Goal: Task Accomplishment & Management: Manage account settings

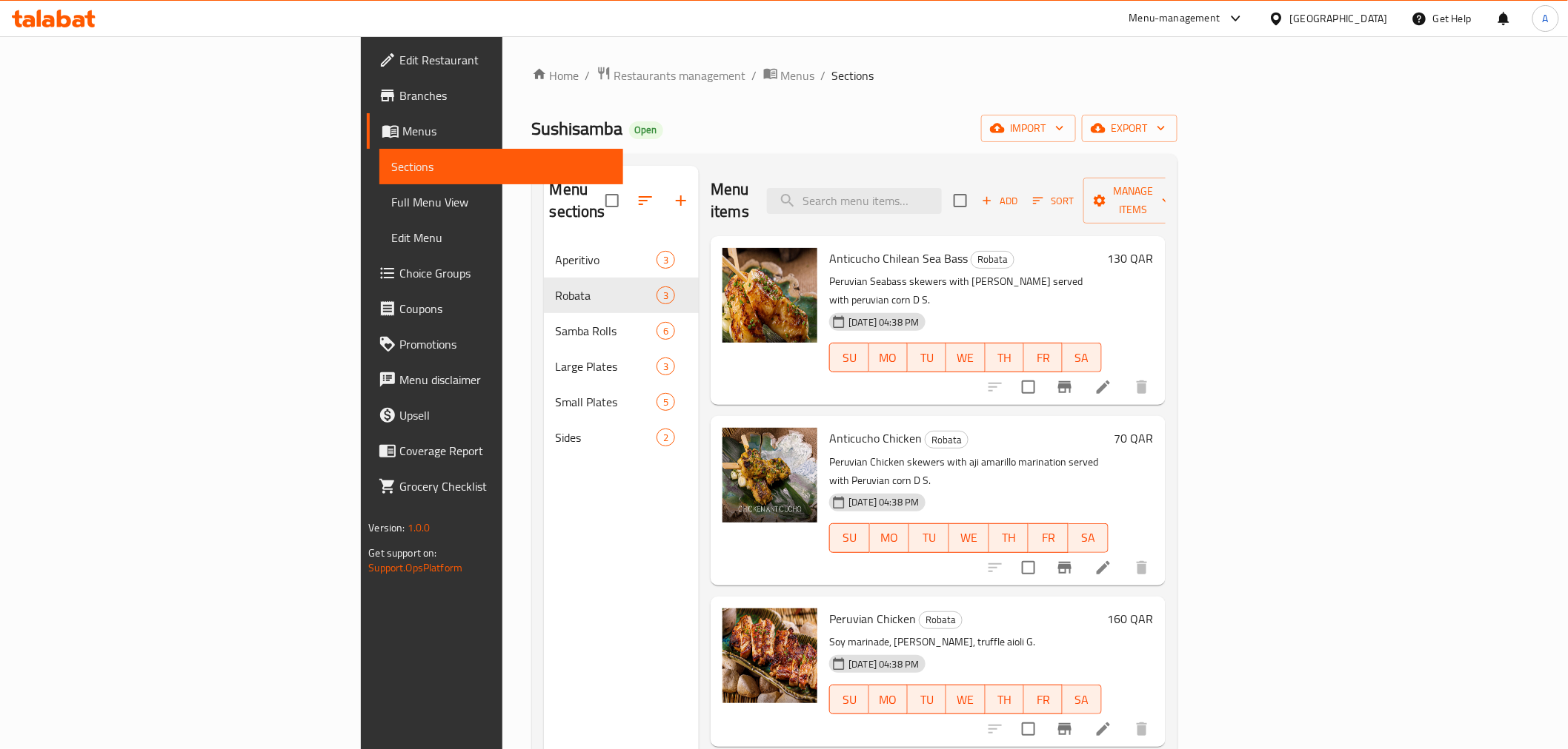
click at [1290, 16] on div at bounding box center [1279, 18] width 22 height 17
click at [1210, 386] on div "[GEOGRAPHIC_DATA]" at bounding box center [1227, 388] width 98 height 17
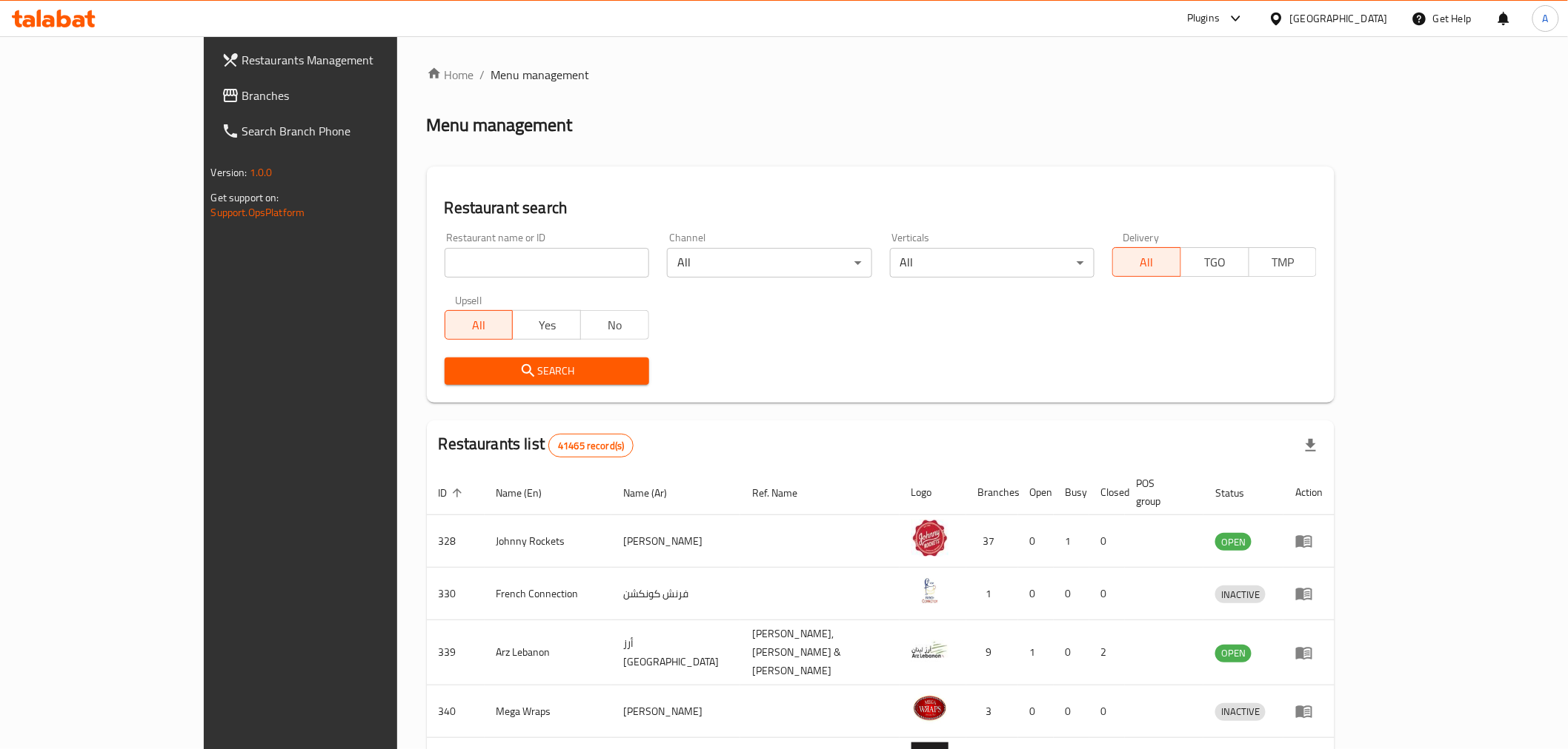
click at [469, 268] on input "search" at bounding box center [547, 262] width 205 height 30
paste input "696406"
type input "696406"
click button "Search" at bounding box center [547, 371] width 205 height 27
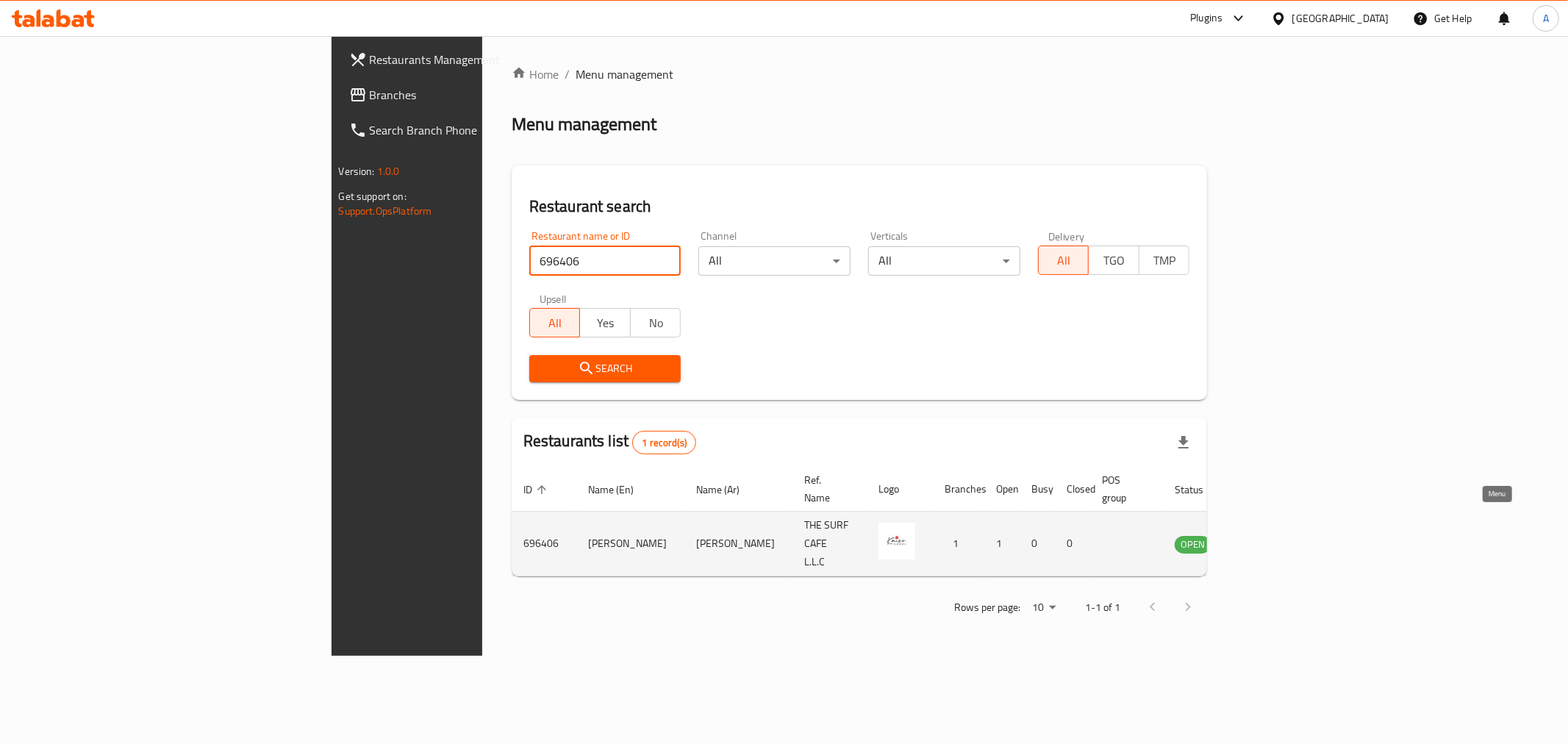
click at [1267, 542] on icon "enhanced table" at bounding box center [1264, 545] width 5 height 6
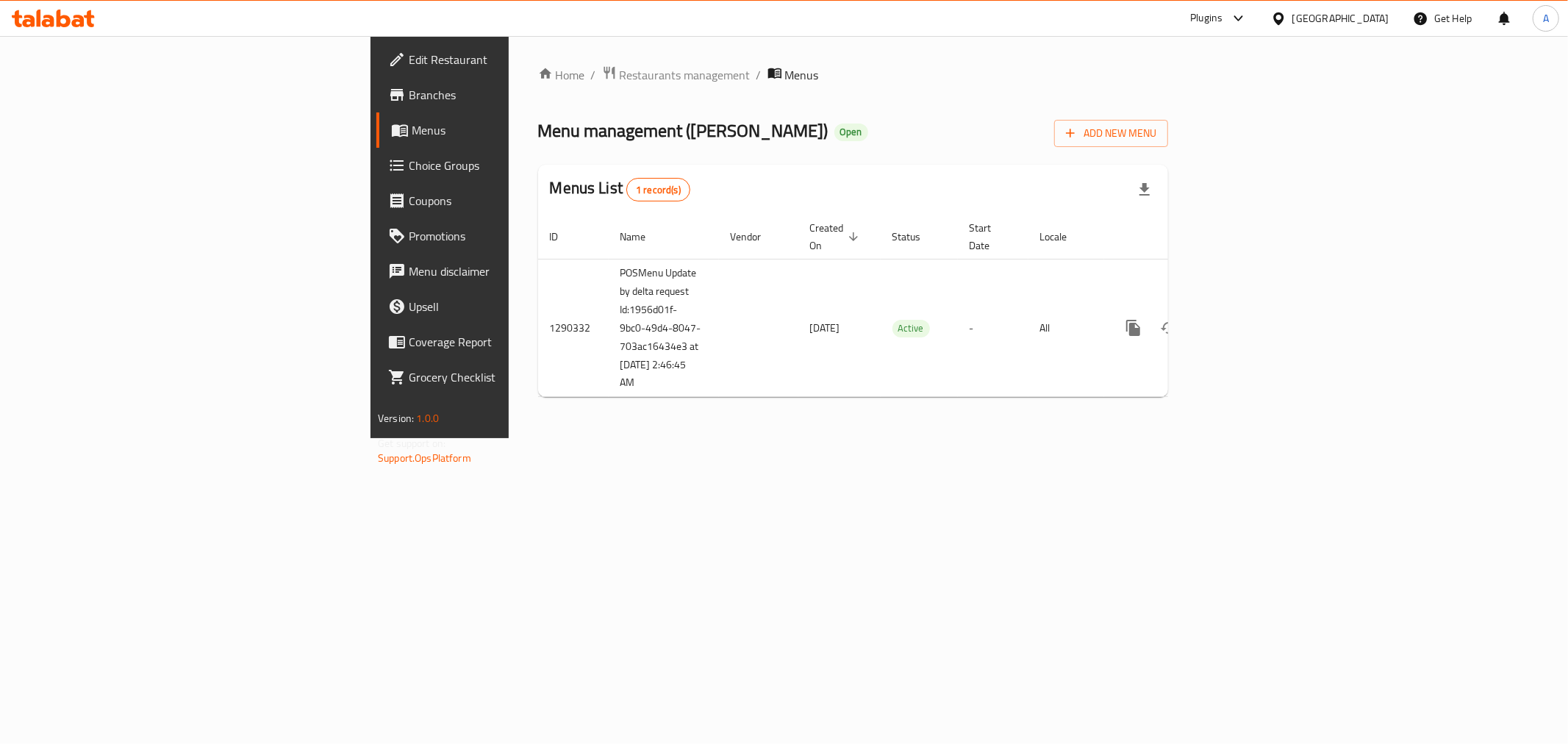
click at [408, 96] on span "Branches" at bounding box center [514, 95] width 212 height 17
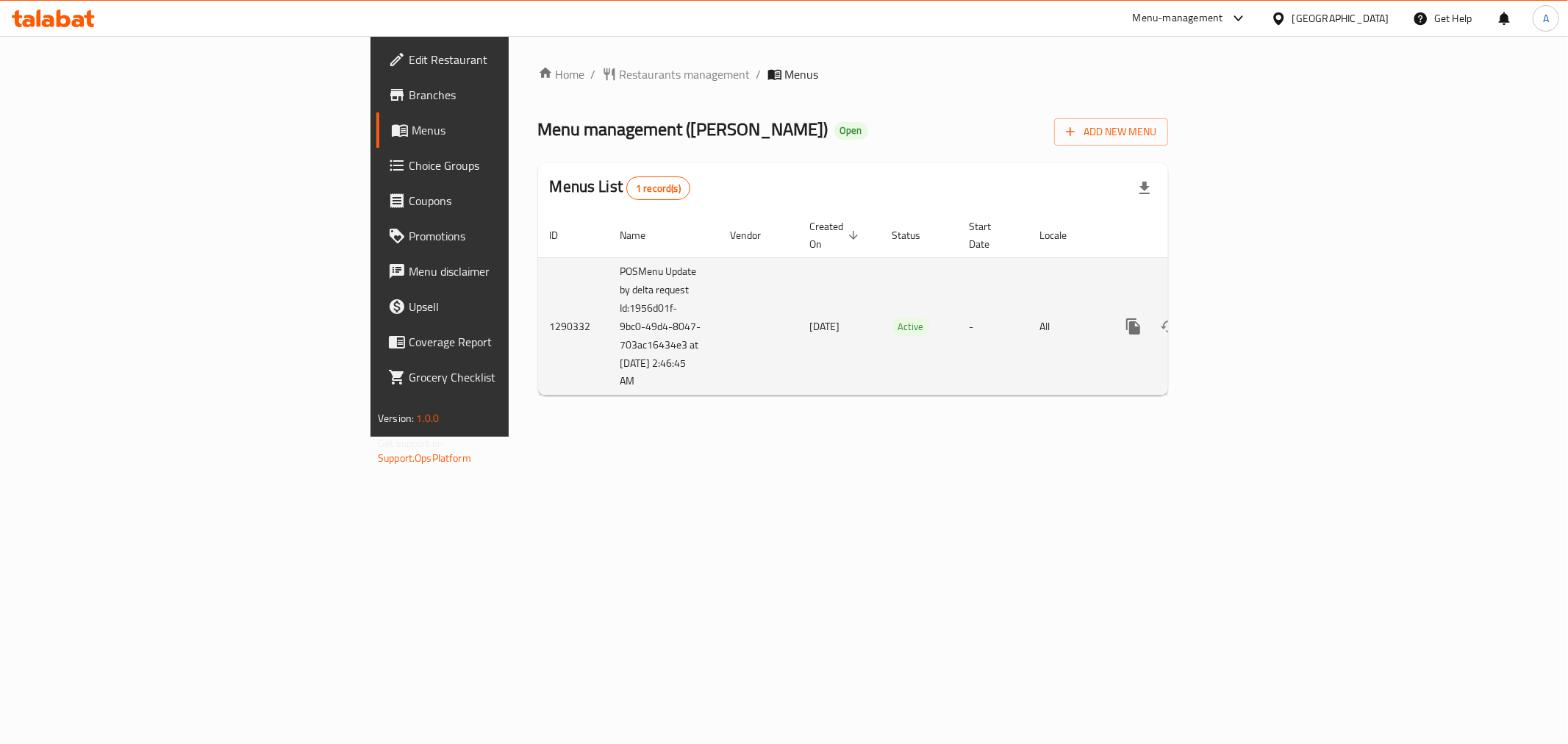
click at [1248, 318] on icon "enhanced table" at bounding box center [1240, 327] width 17 height 17
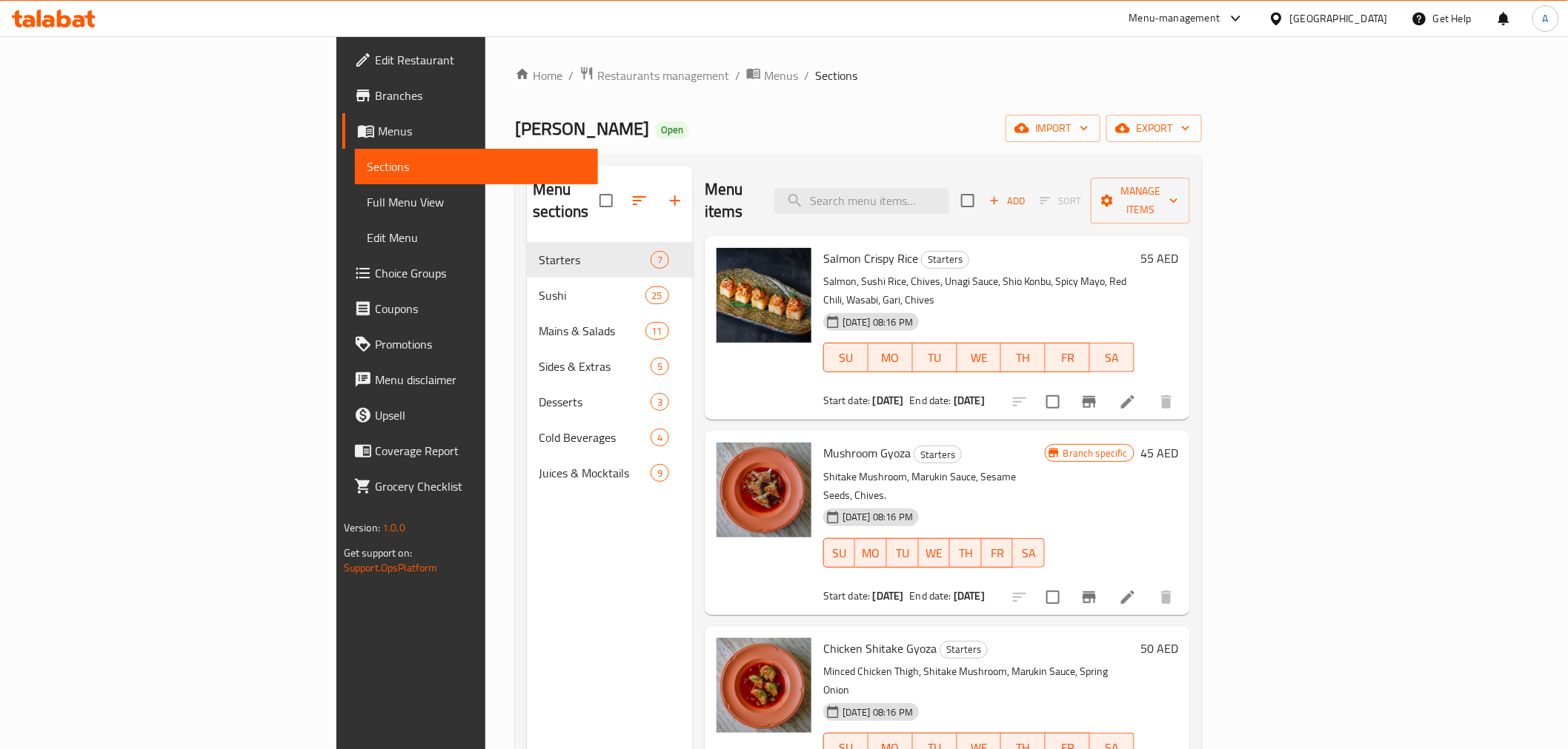
click at [375, 264] on span "Choice Groups" at bounding box center [480, 273] width 211 height 18
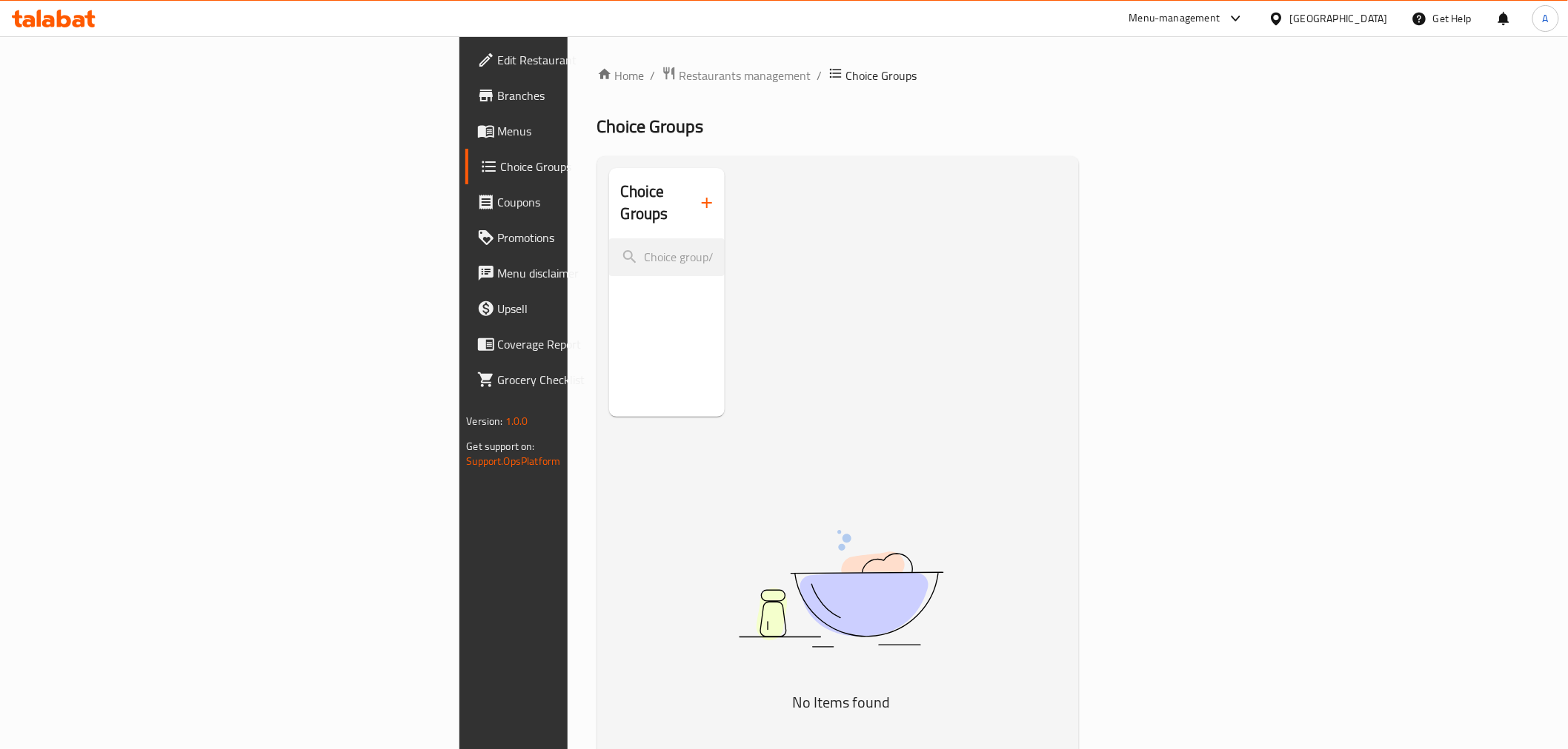
click at [498, 131] on span "Menus" at bounding box center [603, 131] width 211 height 18
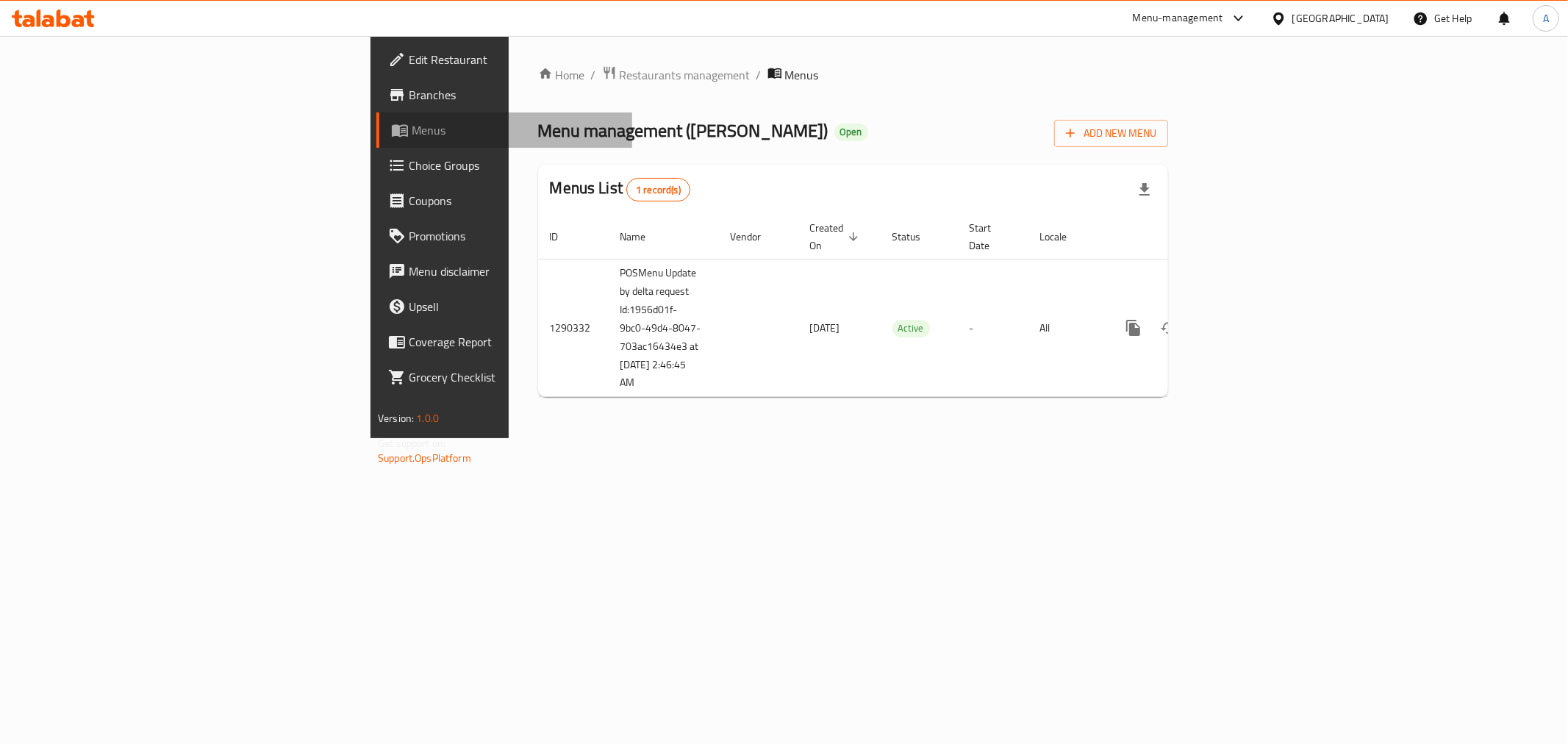
click at [412, 131] on span "Menus" at bounding box center [516, 130] width 208 height 17
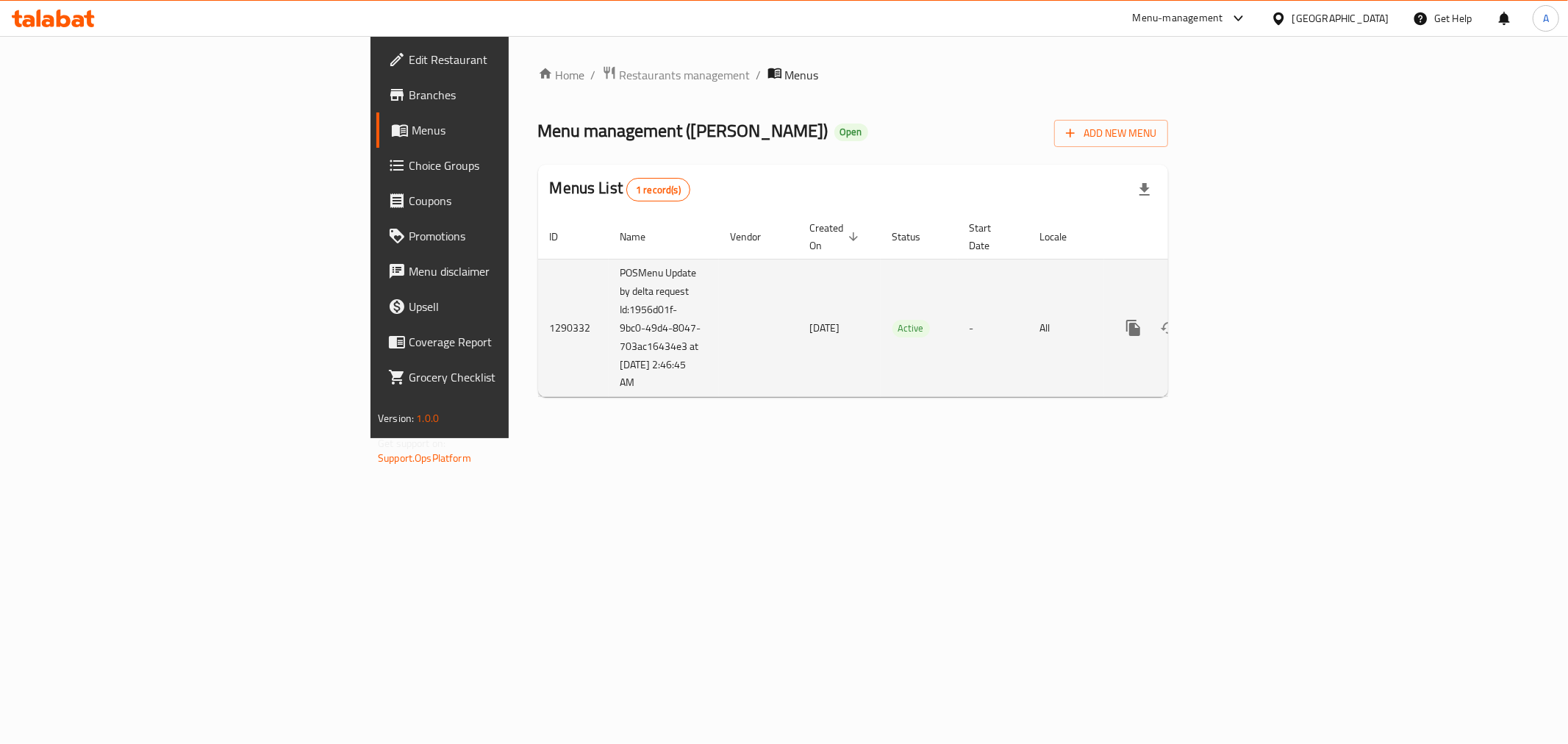
click at [1248, 319] on icon "enhanced table" at bounding box center [1240, 328] width 17 height 17
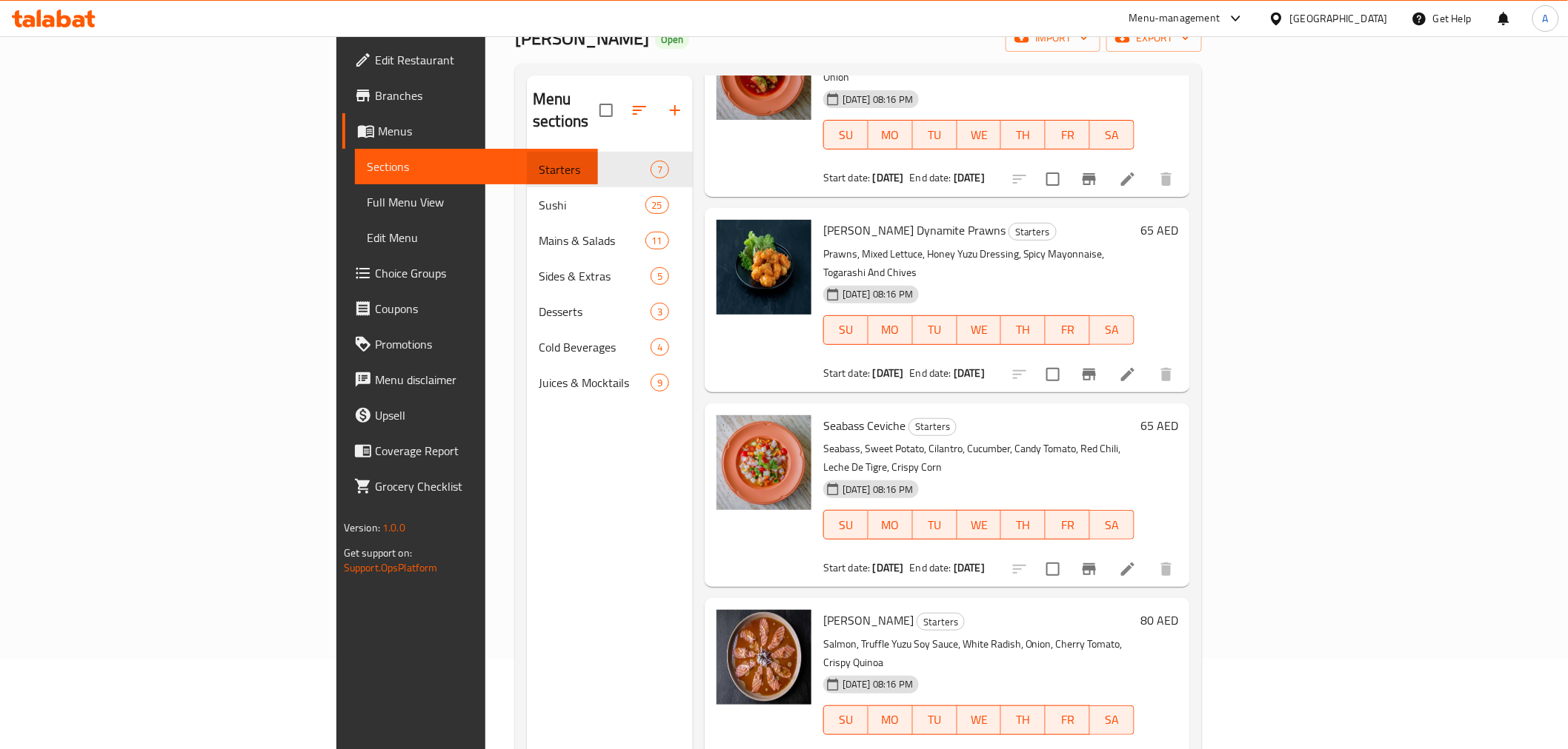
scroll to position [207, 0]
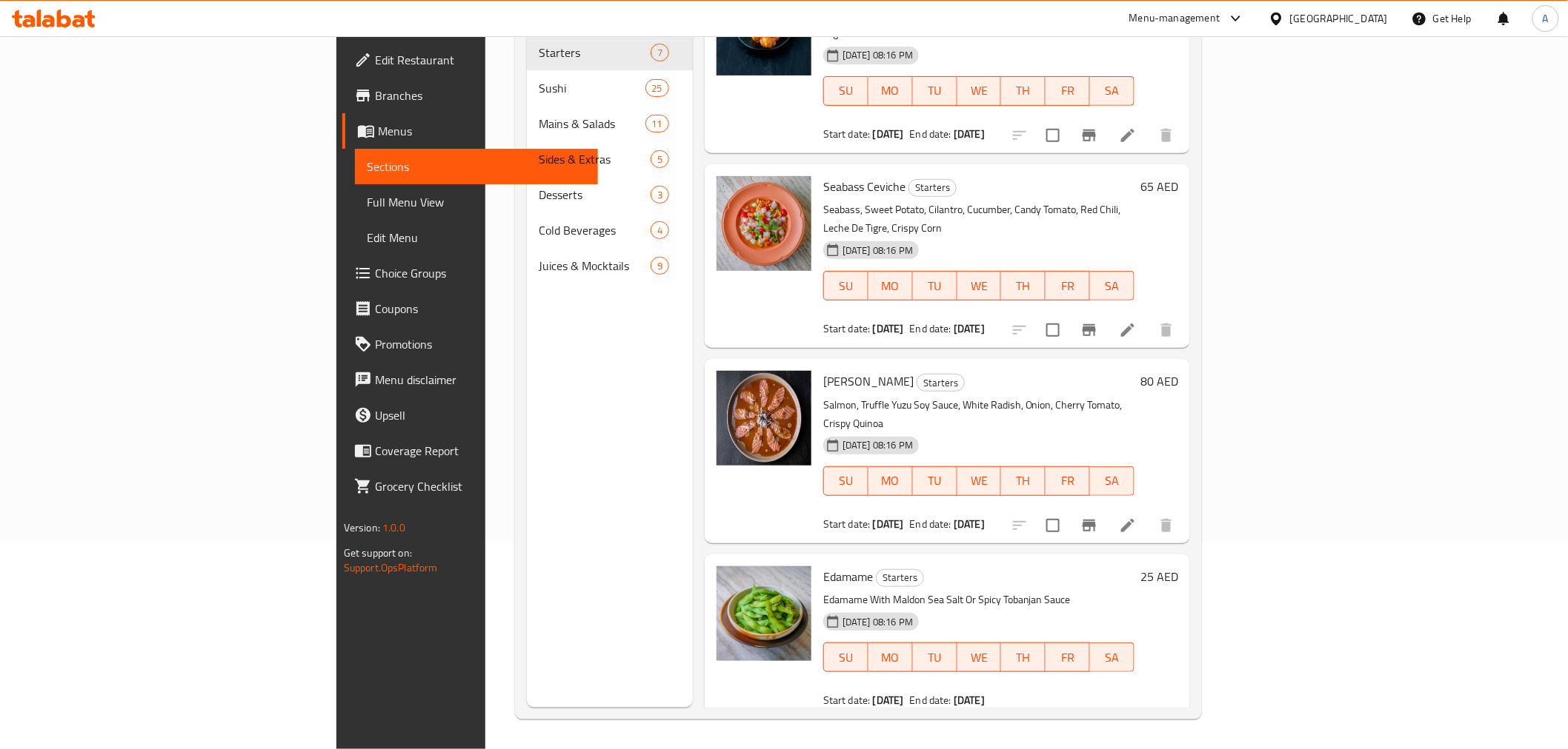
scroll to position [648, 0]
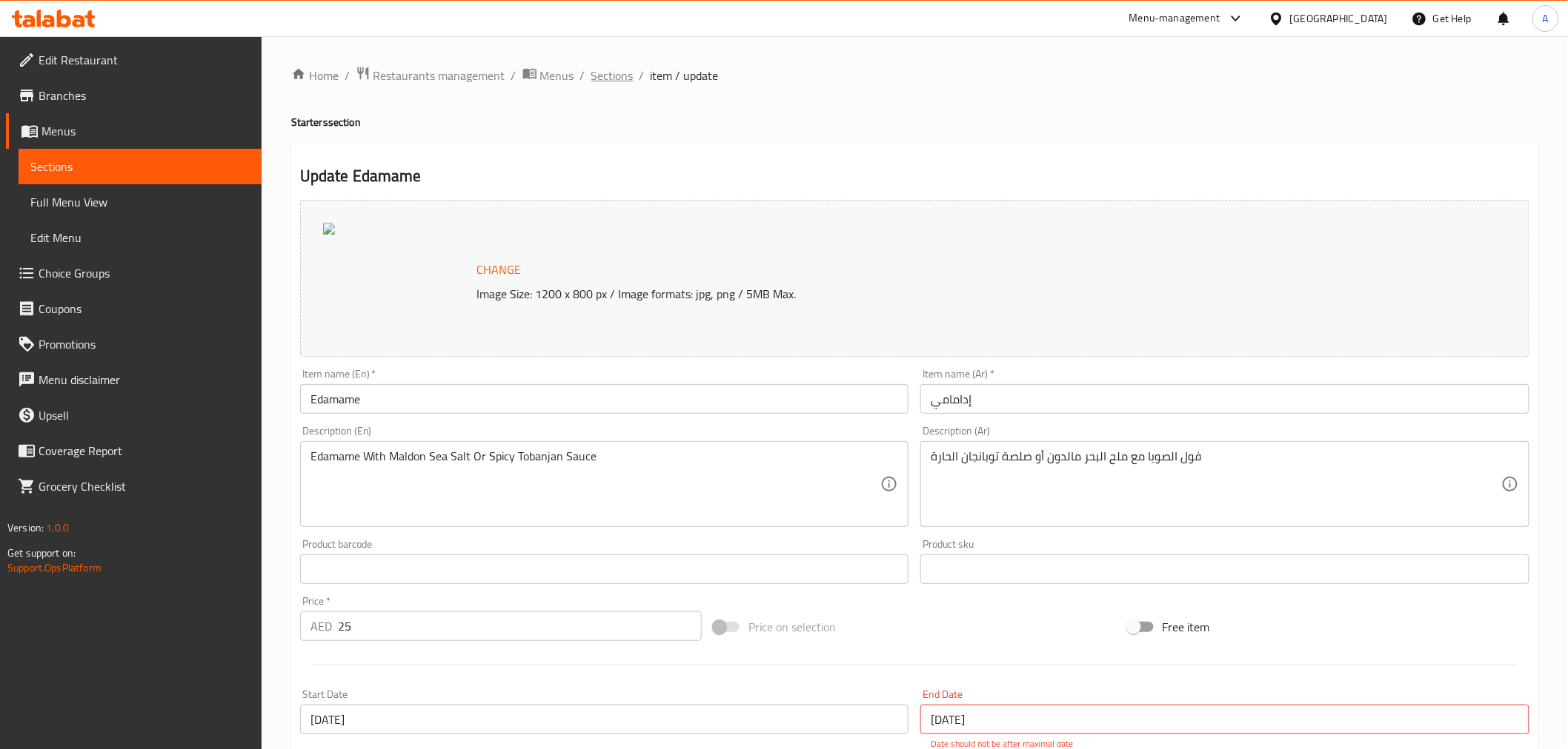
click at [605, 71] on span "Sections" at bounding box center [612, 75] width 42 height 18
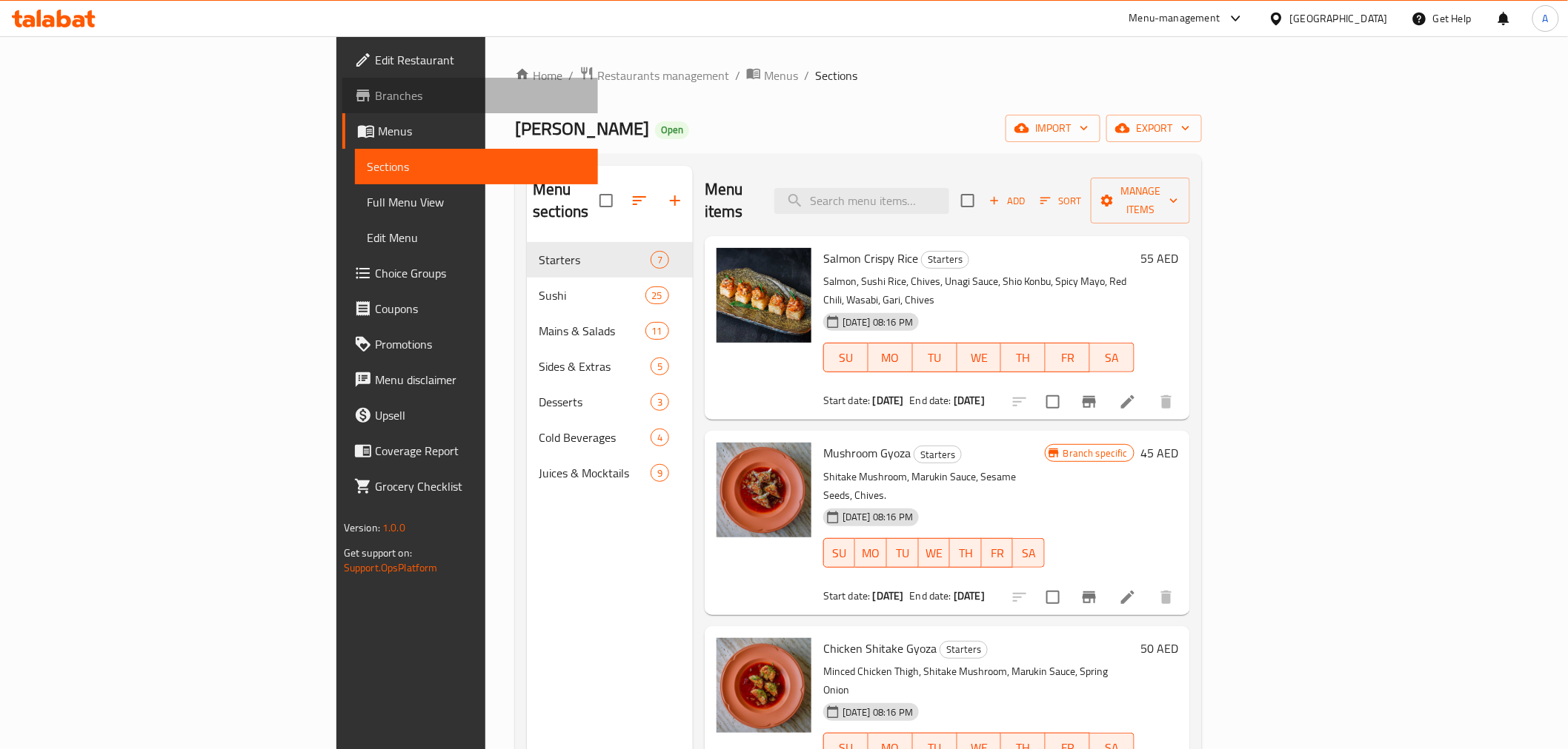
click at [375, 94] on span "Branches" at bounding box center [480, 95] width 211 height 18
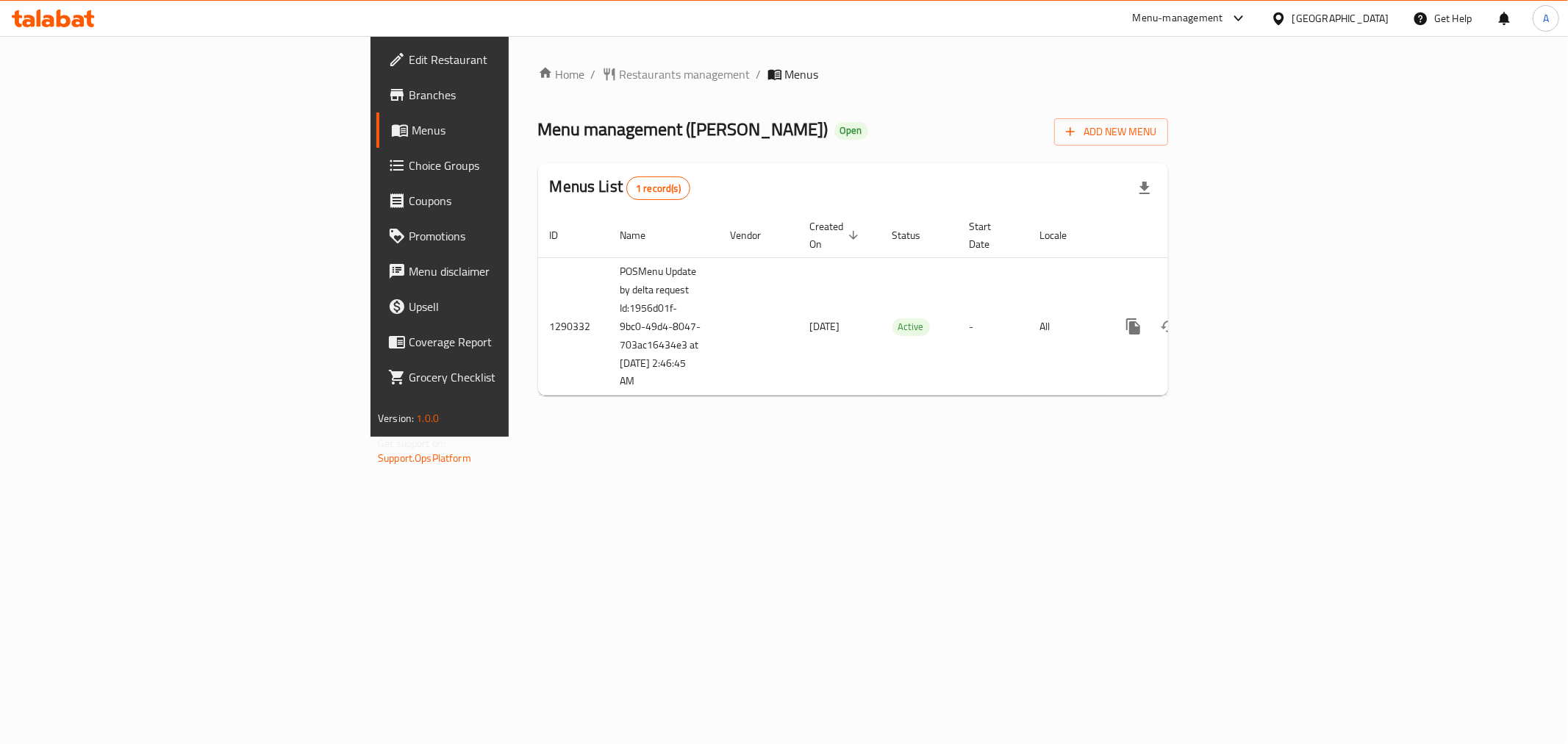
click at [408, 168] on span "Choice Groups" at bounding box center [514, 165] width 212 height 17
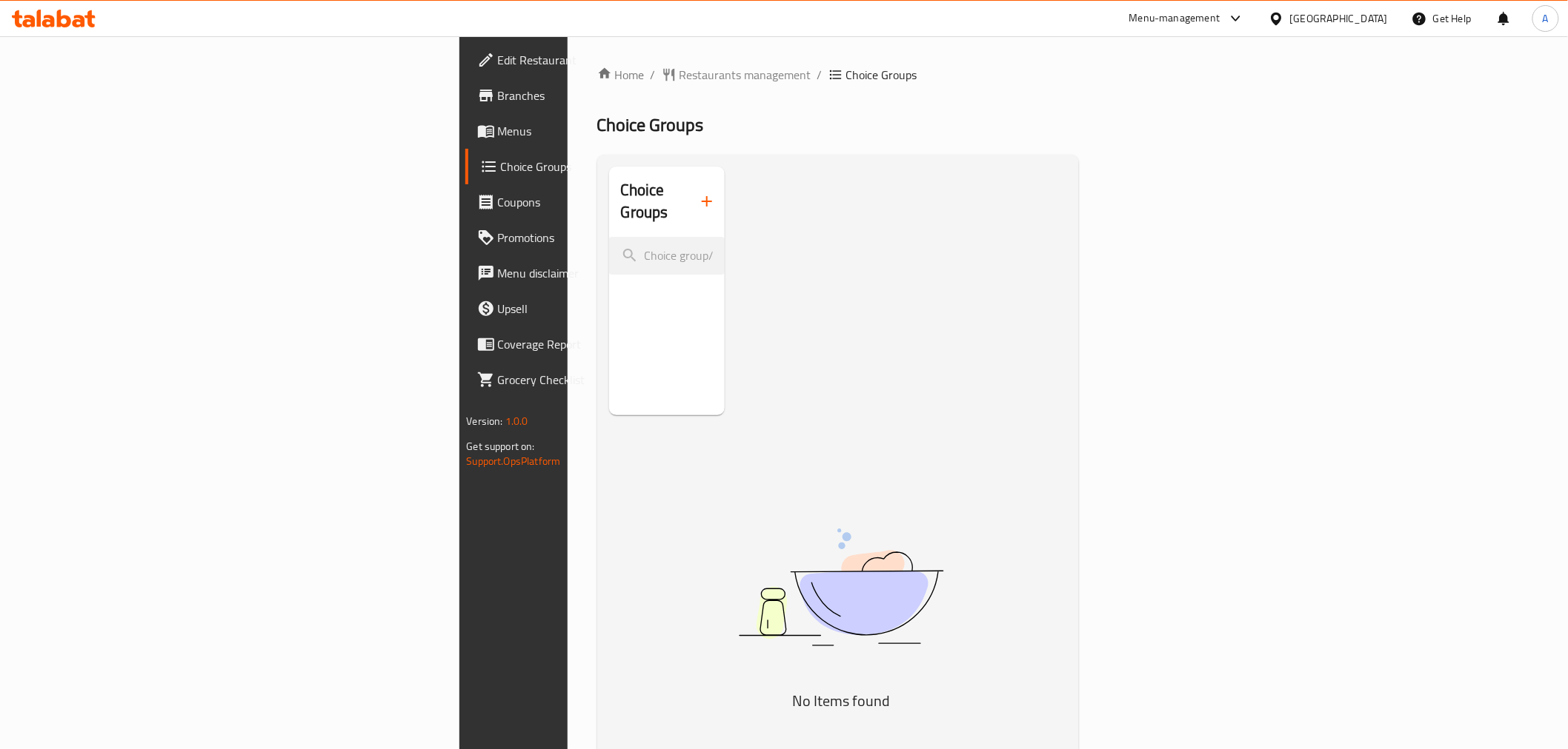
click at [498, 122] on span "Menus" at bounding box center [603, 131] width 211 height 18
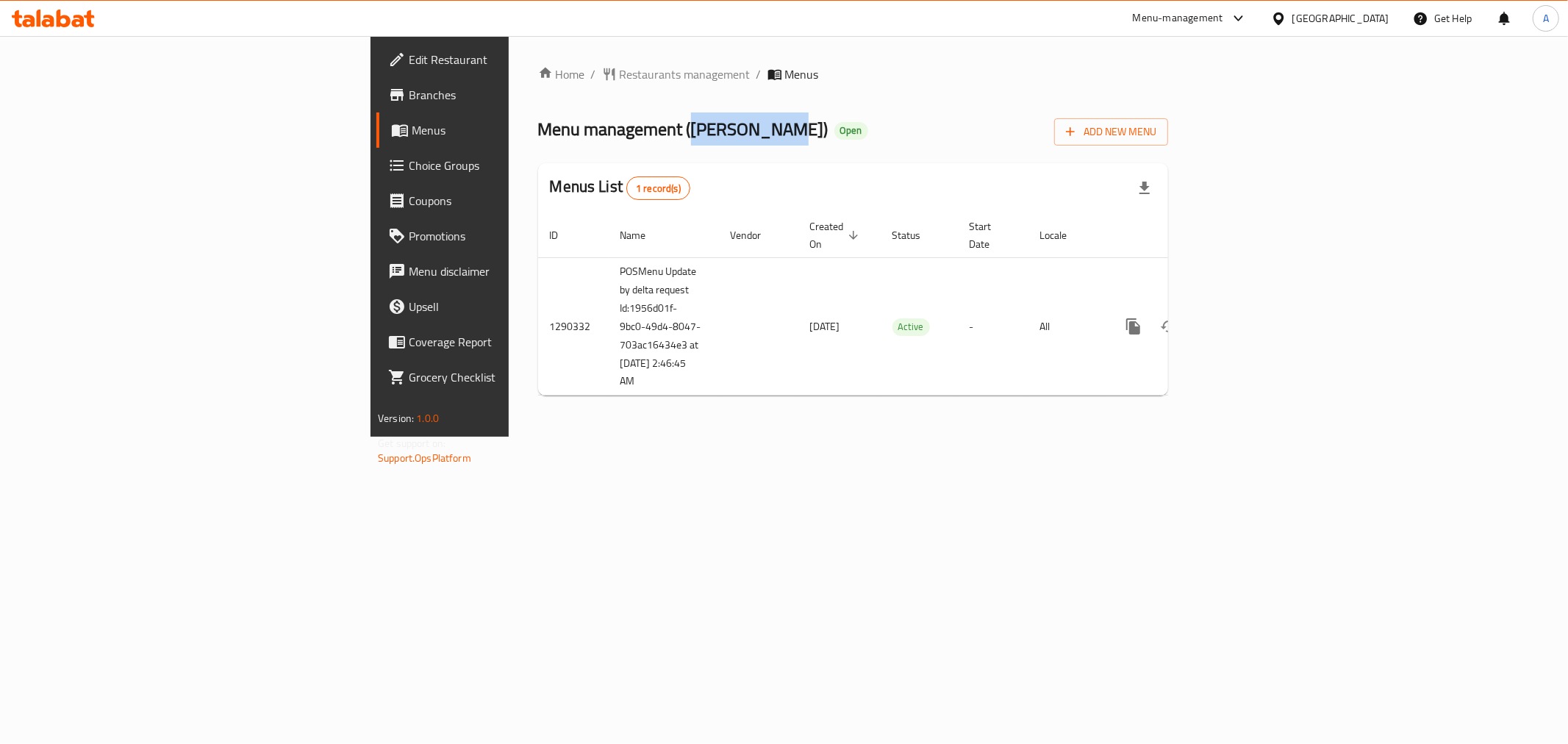
drag, startPoint x: 443, startPoint y: 127, endPoint x: 530, endPoint y: 127, distance: 87.0
click at [538, 127] on span "Menu management ( [PERSON_NAME] )" at bounding box center [683, 129] width 290 height 33
copy span "[PERSON_NAME]"
click at [1336, 24] on div "[GEOGRAPHIC_DATA]" at bounding box center [1341, 18] width 97 height 17
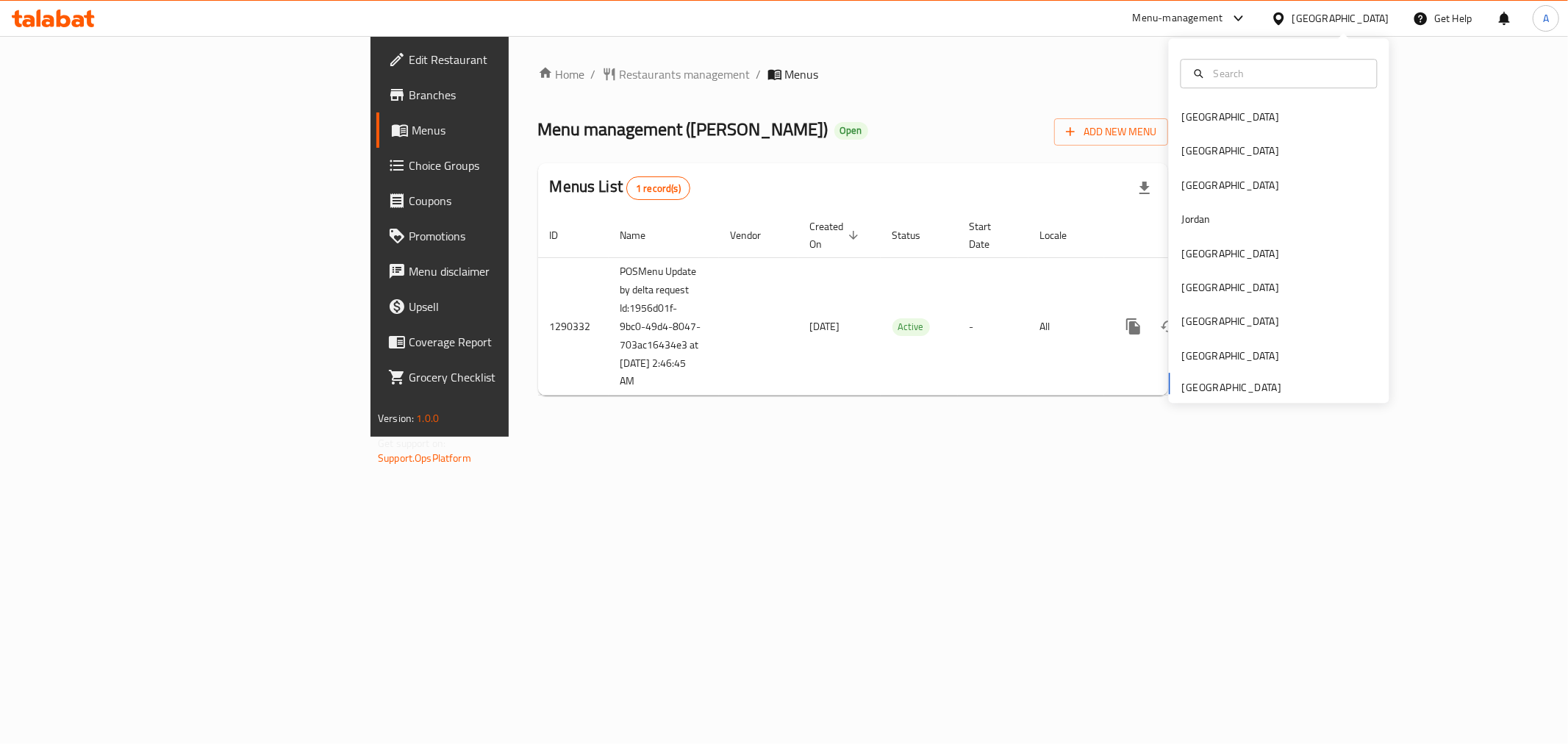
click at [1346, 9] on div "[GEOGRAPHIC_DATA]" at bounding box center [1330, 18] width 142 height 36
click at [1333, 11] on div "[GEOGRAPHIC_DATA]" at bounding box center [1341, 18] width 97 height 17
click at [1206, 162] on div "[GEOGRAPHIC_DATA]" at bounding box center [1230, 151] width 121 height 34
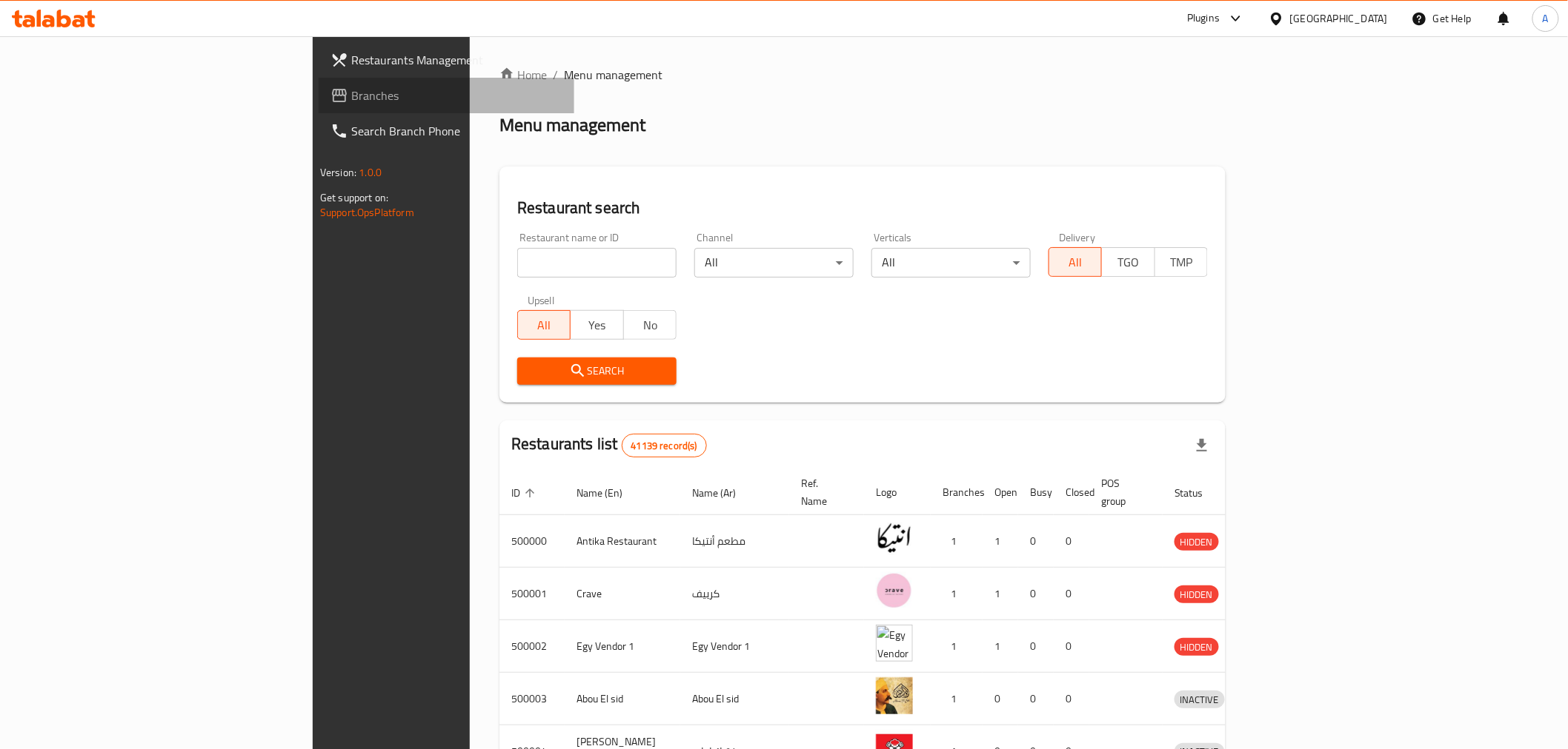
click at [351, 89] on span "Branches" at bounding box center [456, 95] width 211 height 18
